Goal: Task Accomplishment & Management: Complete application form

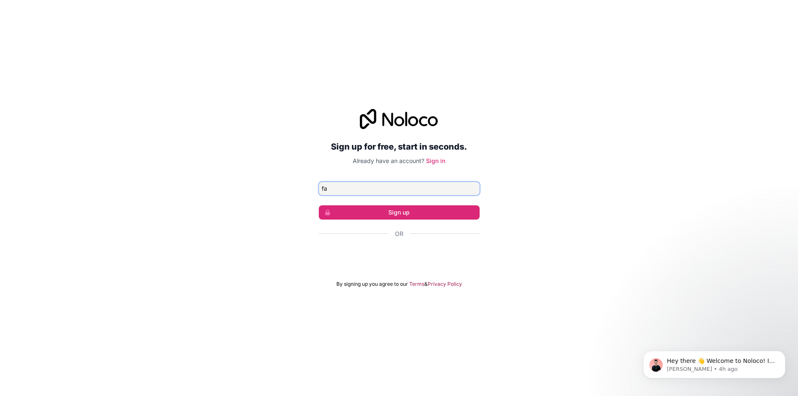
type input "[EMAIL_ADDRESS][DOMAIN_NAME]"
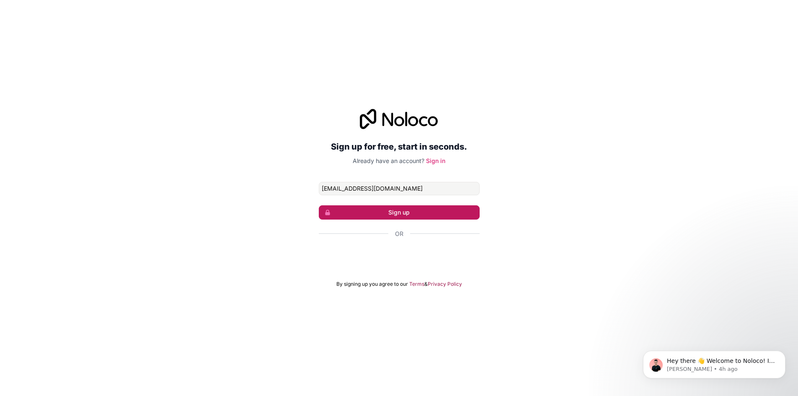
click at [426, 212] on button "Sign up" at bounding box center [399, 212] width 161 height 14
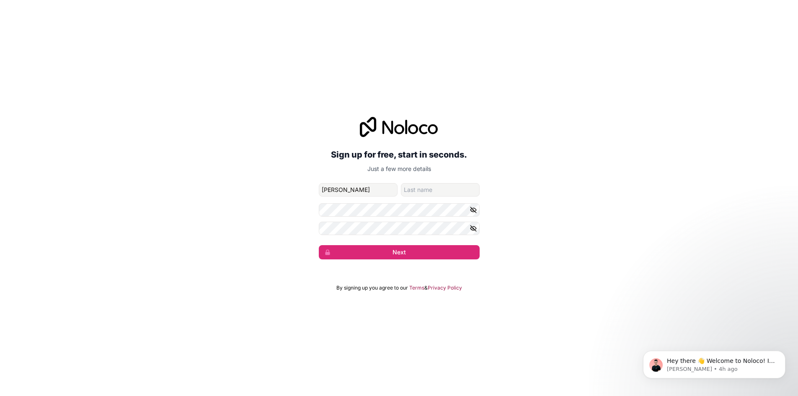
type input "[PERSON_NAME]"
type input "martins"
click at [319, 245] on button "Next" at bounding box center [399, 252] width 161 height 14
click at [370, 255] on button "Next" at bounding box center [399, 252] width 161 height 14
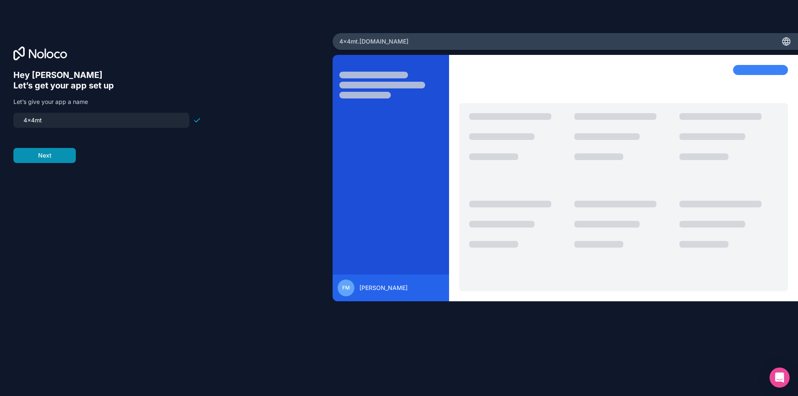
click at [65, 152] on button "Next" at bounding box center [44, 155] width 62 height 15
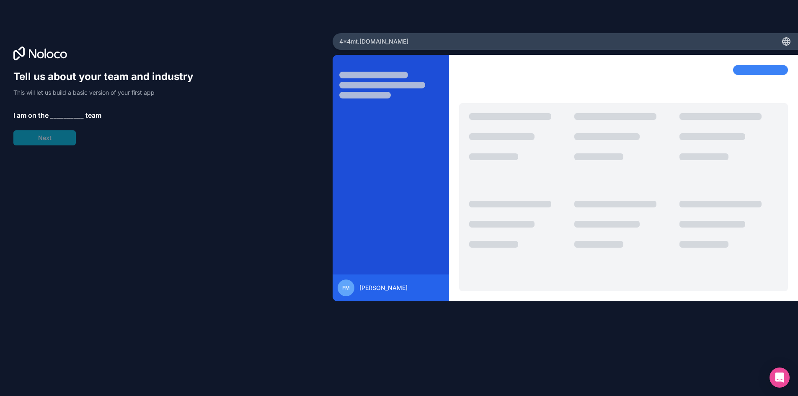
click at [59, 118] on span "__________" at bounding box center [67, 115] width 34 height 10
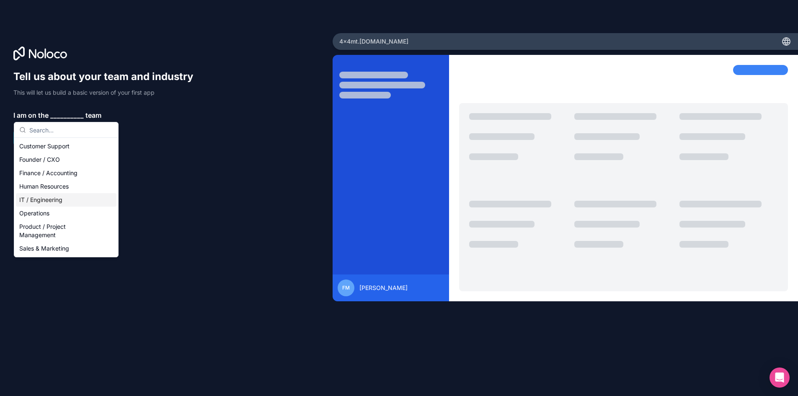
click at [64, 201] on div "IT / Engineering" at bounding box center [66, 199] width 101 height 13
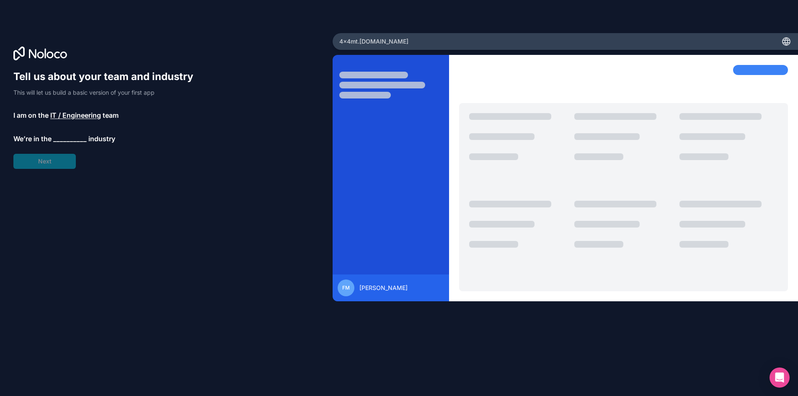
click at [65, 139] on span "__________" at bounding box center [70, 139] width 34 height 10
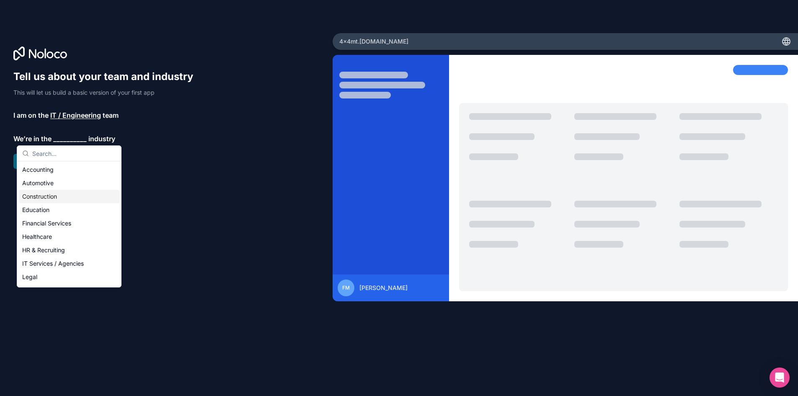
click at [52, 199] on div "Construction" at bounding box center [69, 196] width 101 height 13
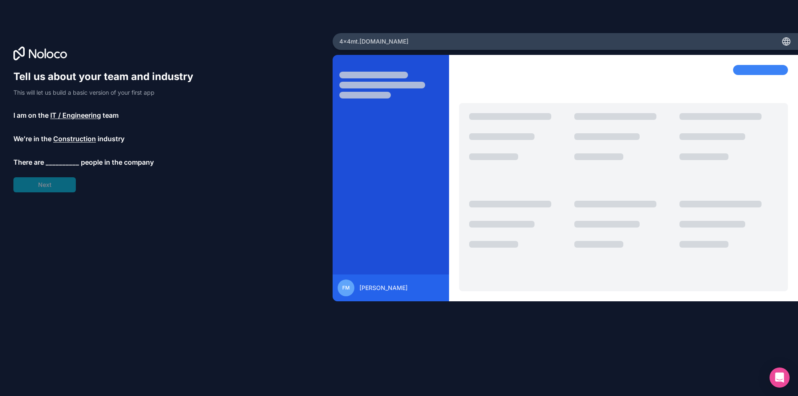
click at [61, 164] on span "__________" at bounding box center [63, 162] width 34 height 10
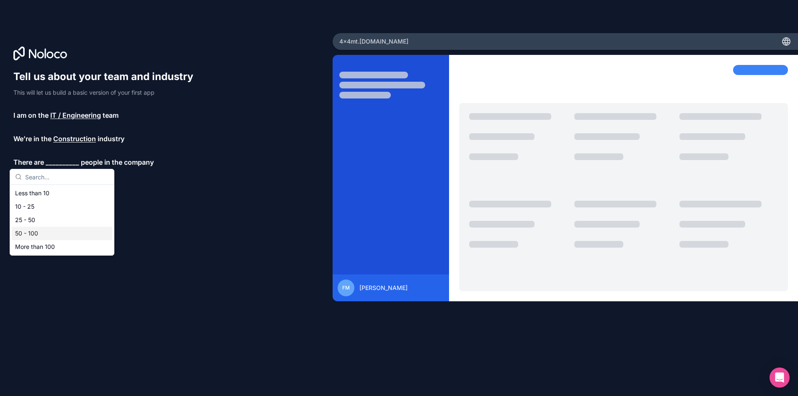
click at [59, 235] on div "50 - 100" at bounding box center [62, 233] width 101 height 13
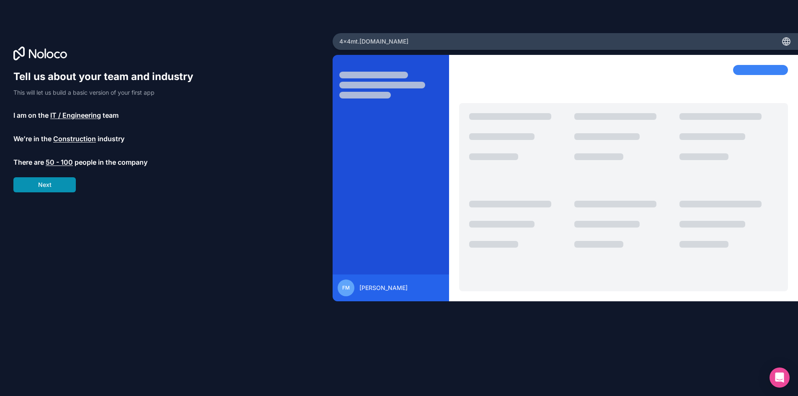
click at [59, 186] on button "Next" at bounding box center [44, 184] width 62 height 15
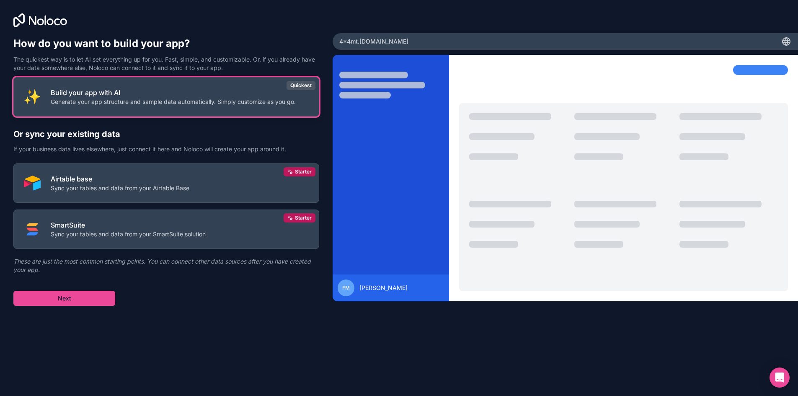
click at [244, 101] on p "Generate your app structure and sample data automatically. Simply customize as …" at bounding box center [173, 102] width 245 height 8
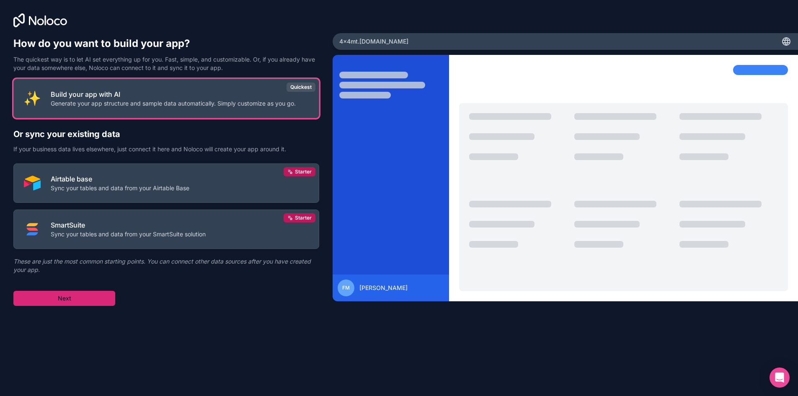
click at [97, 299] on button "Next" at bounding box center [64, 298] width 102 height 15
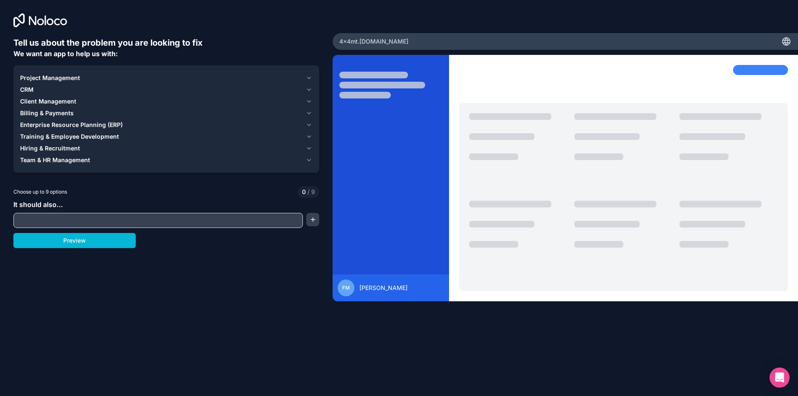
scroll to position [3, 0]
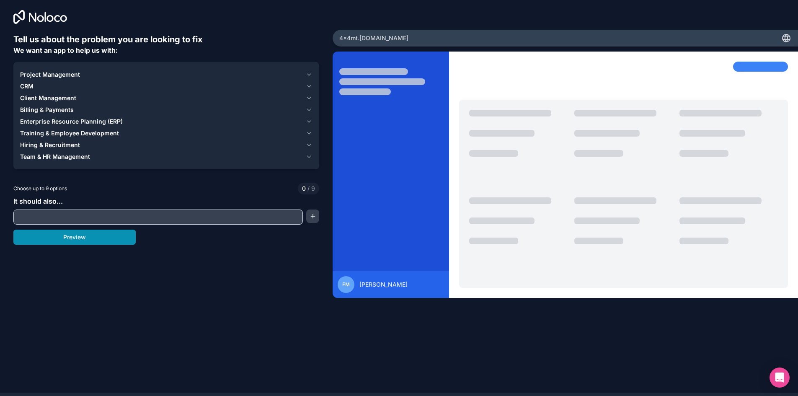
click at [81, 233] on button "Preview" at bounding box center [74, 237] width 122 height 15
click at [66, 122] on span "Enterprise Resource Planning (ERP)" at bounding box center [71, 121] width 103 height 8
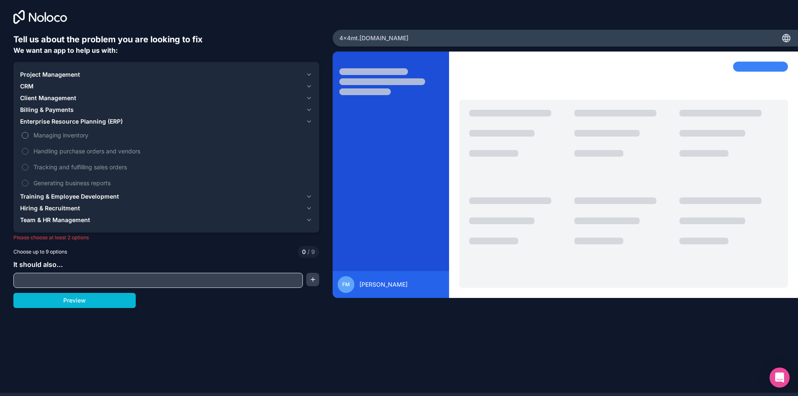
click at [58, 139] on span "Managing inventory" at bounding box center [172, 135] width 277 height 9
click at [28, 139] on button "Managing inventory" at bounding box center [25, 135] width 7 height 7
click at [58, 134] on span "Managing inventory" at bounding box center [172, 135] width 277 height 9
click at [28, 134] on button "Managing inventory" at bounding box center [25, 135] width 7 height 7
click at [65, 153] on span "Handling purchase orders and vendors" at bounding box center [172, 151] width 277 height 9
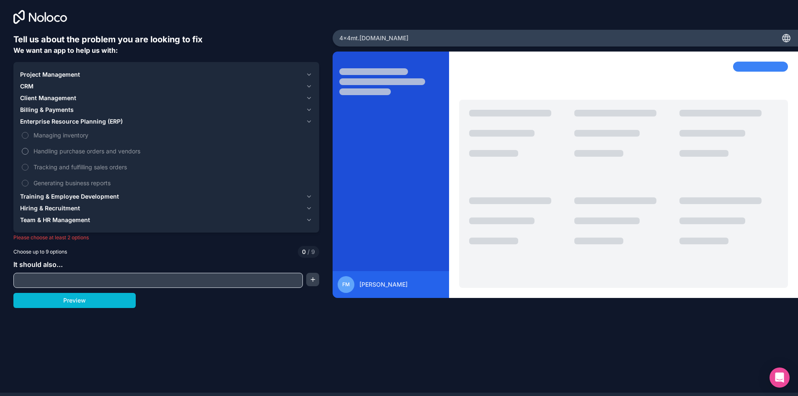
click at [28, 153] on button "Handling purchase orders and vendors" at bounding box center [25, 151] width 7 height 7
click at [64, 99] on span "Client Management" at bounding box center [48, 98] width 56 height 8
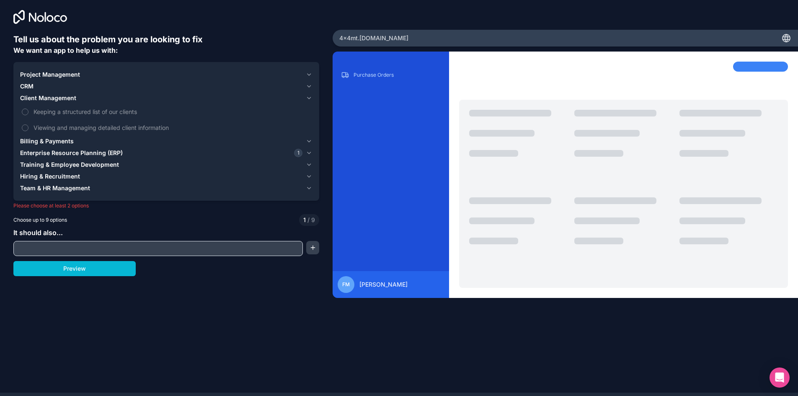
click at [36, 86] on div "CRM" at bounding box center [161, 86] width 282 height 8
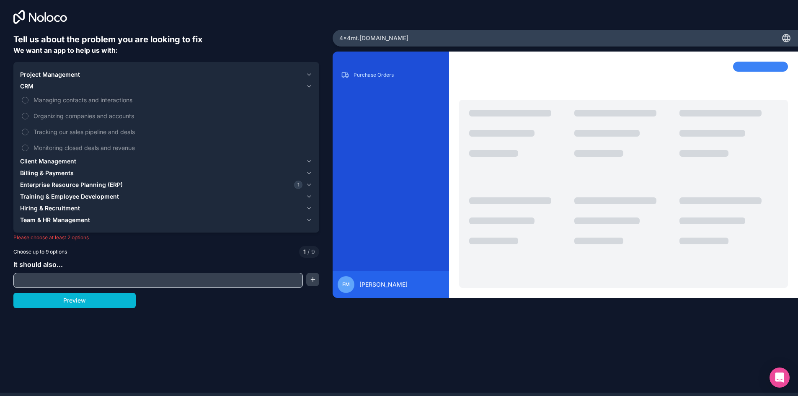
click at [52, 68] on div "Project Management CRM Managing contacts and interactions Organizing companies …" at bounding box center [166, 147] width 306 height 170
click at [54, 77] on span "Project Management" at bounding box center [50, 74] width 60 height 8
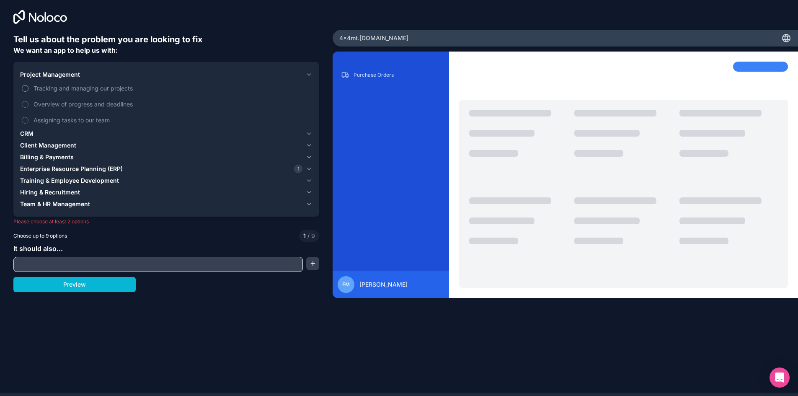
click at [54, 90] on span "Tracking and managing our projects" at bounding box center [172, 88] width 277 height 9
click at [28, 90] on button "Tracking and managing our projects" at bounding box center [25, 88] width 7 height 7
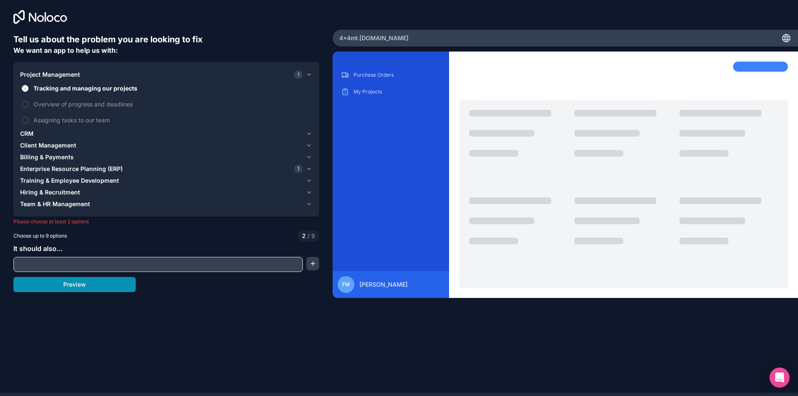
click at [94, 286] on button "Preview" at bounding box center [74, 284] width 122 height 15
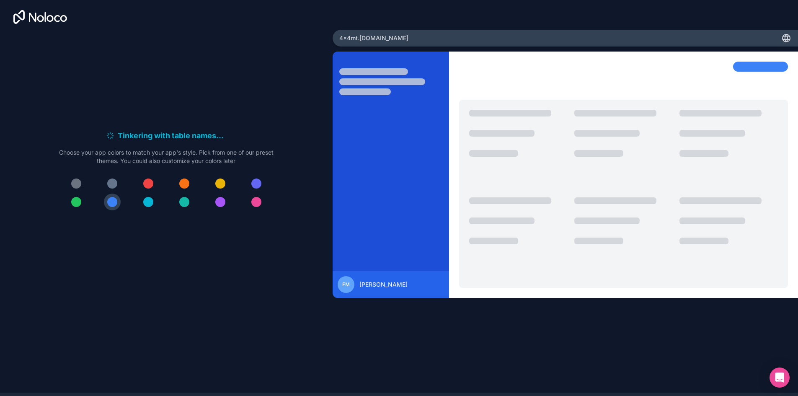
click at [185, 189] on button at bounding box center [184, 183] width 17 height 17
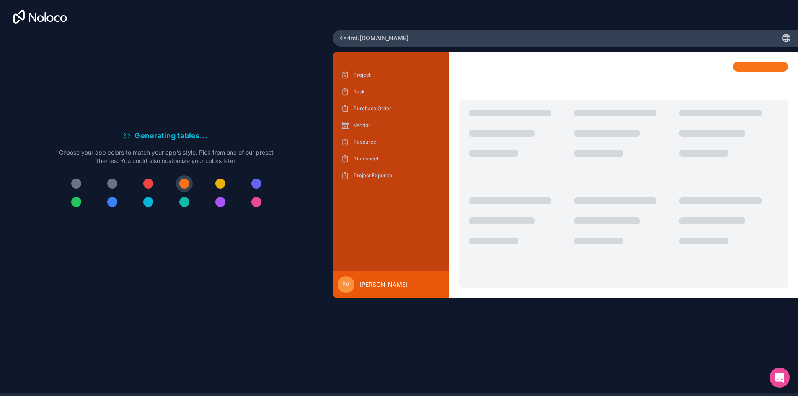
click at [77, 204] on div at bounding box center [76, 202] width 10 height 10
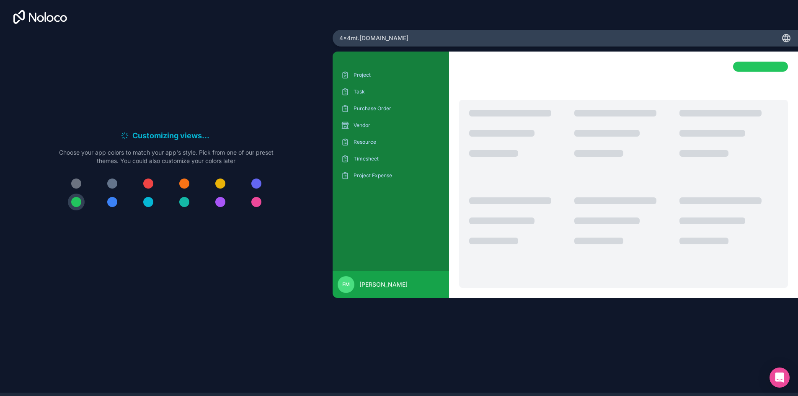
click at [355, 41] on span "4x4mt .[DOMAIN_NAME]" at bounding box center [373, 38] width 69 height 8
click at [784, 373] on div "Open Intercom Messenger" at bounding box center [780, 377] width 22 height 22
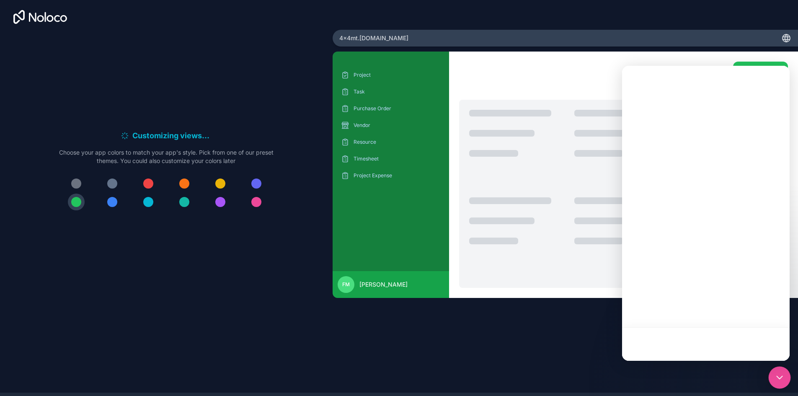
scroll to position [0, 0]
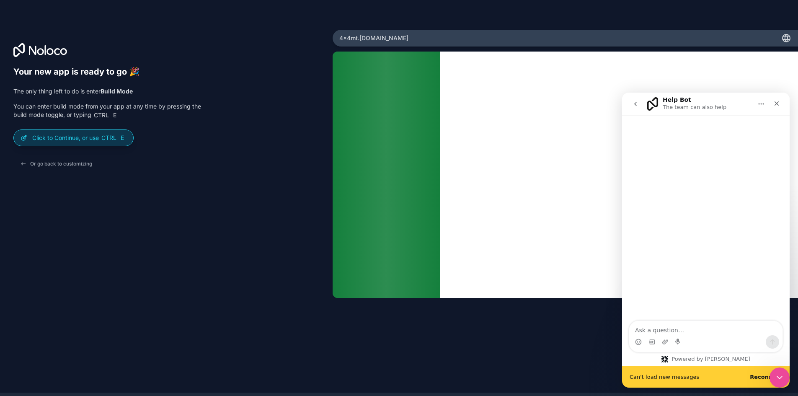
click at [98, 141] on p "Click to Continue, or use Ctrl E" at bounding box center [79, 138] width 94 height 8
